Goal: Check status

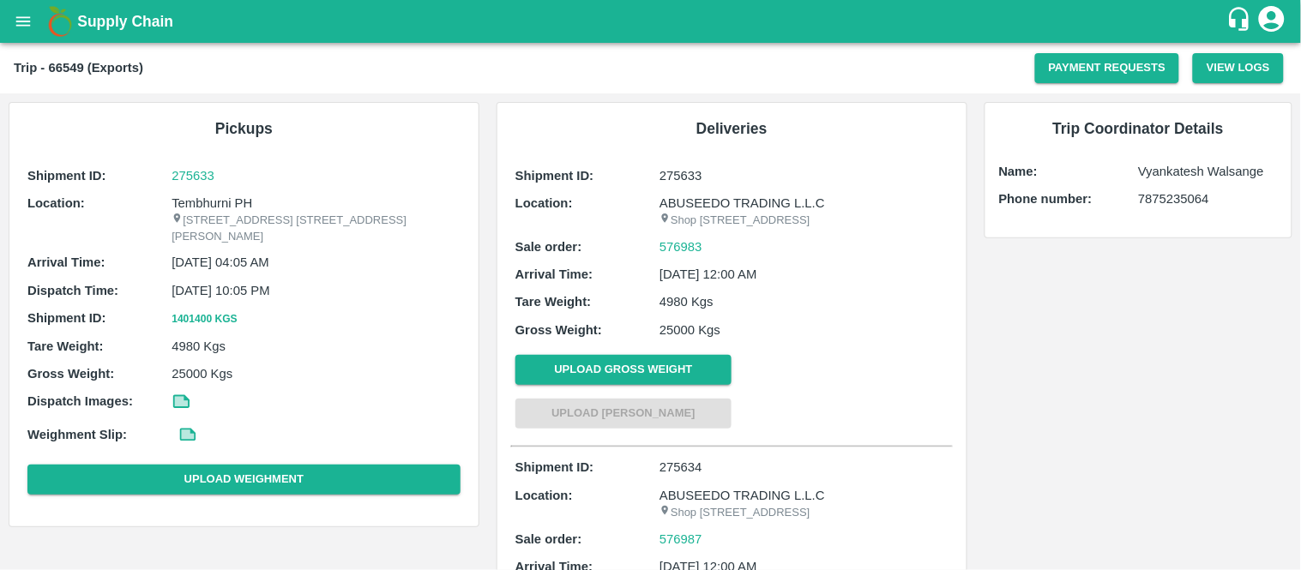
click at [65, 70] on b "Trip - 66549 (Exports)" at bounding box center [78, 68] width 129 height 14
